Goal: Transaction & Acquisition: Subscribe to service/newsletter

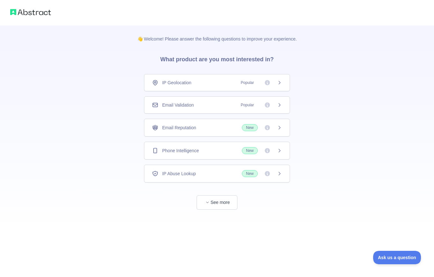
click at [244, 150] on span "New" at bounding box center [250, 150] width 16 height 7
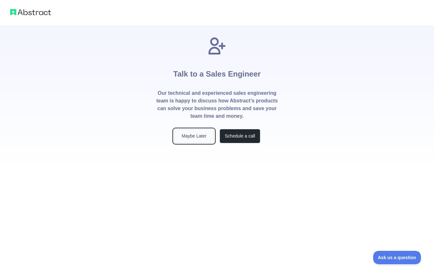
click at [187, 134] on button "Maybe Later" at bounding box center [194, 136] width 41 height 14
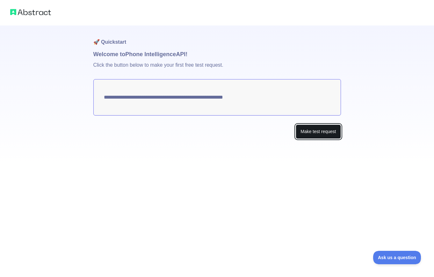
click at [312, 131] on button "Make test request" at bounding box center [318, 131] width 45 height 14
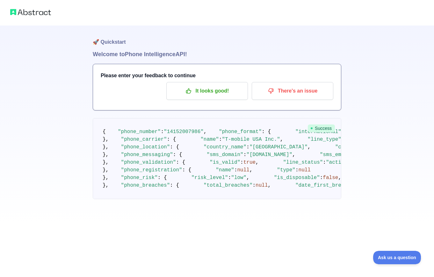
scroll to position [0, 0]
click at [186, 92] on icon "button" at bounding box center [188, 91] width 5 height 5
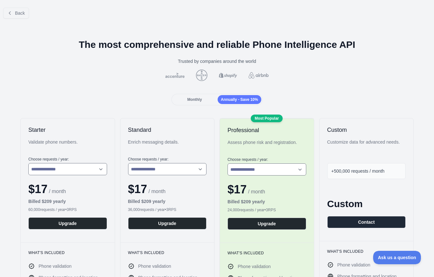
scroll to position [0, 0]
